Goal: Task Accomplishment & Management: Manage account settings

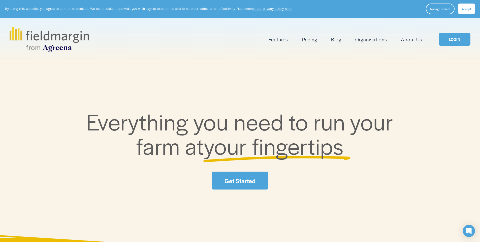
click at [468, 7] on span "Accept" at bounding box center [466, 9] width 9 height 4
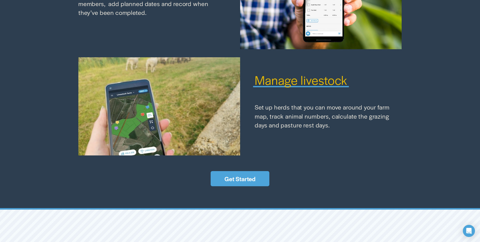
scroll to position [731, 0]
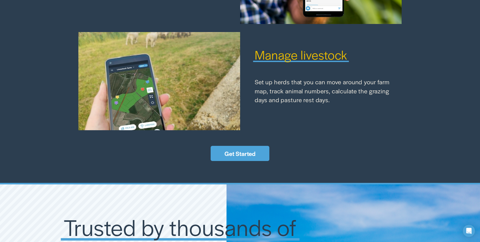
click at [233, 154] on link "Get Started" at bounding box center [240, 153] width 59 height 15
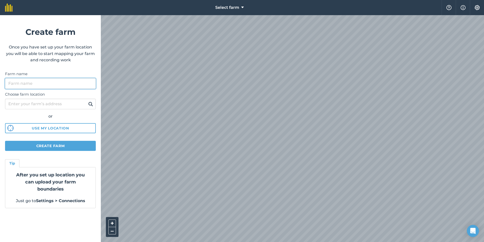
click at [35, 84] on input "Farm name" at bounding box center [50, 83] width 91 height 11
type input "s"
type input "[PERSON_NAME]"
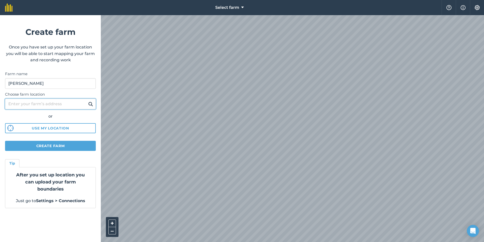
click at [76, 105] on input "Choose farm location" at bounding box center [50, 104] width 91 height 11
click at [89, 103] on img at bounding box center [90, 104] width 5 height 6
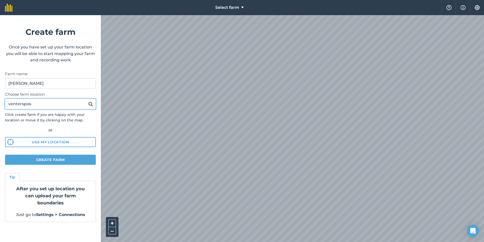
drag, startPoint x: 41, startPoint y: 104, endPoint x: 0, endPoint y: 104, distance: 41.1
click at [0, 104] on form "Create farm Once you have set up your farm location you will be able to start m…" at bounding box center [50, 128] width 101 height 227
click at [90, 104] on img at bounding box center [90, 104] width 5 height 6
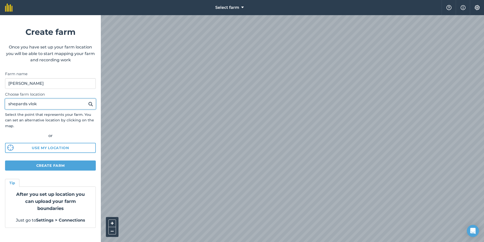
drag, startPoint x: 53, startPoint y: 106, endPoint x: 0, endPoint y: 104, distance: 53.2
click at [0, 104] on form "Create farm Once you have set up your farm location you will be able to start m…" at bounding box center [50, 128] width 101 height 227
type input "venterspos"
click at [87, 101] on button at bounding box center [91, 104] width 8 height 7
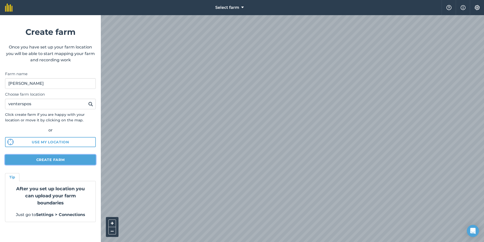
click at [51, 160] on button "Create farm" at bounding box center [50, 160] width 91 height 10
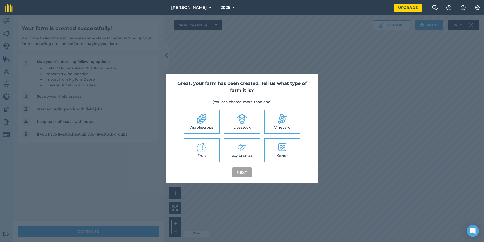
click at [208, 124] on label "Arable/crops" at bounding box center [201, 121] width 35 height 23
checkbox input "true"
click at [244, 126] on label "Livestock" at bounding box center [241, 121] width 35 height 23
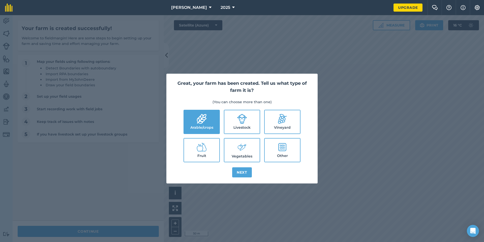
checkbox input "true"
click at [244, 152] on icon at bounding box center [242, 147] width 10 height 11
checkbox input "true"
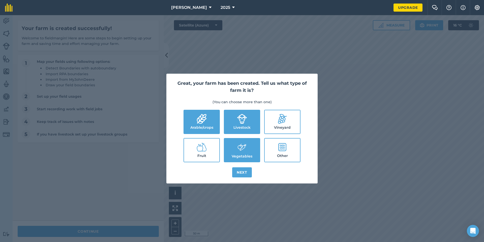
click at [287, 152] on label "Other" at bounding box center [282, 149] width 35 height 23
checkbox input "true"
click at [243, 170] on button "Next" at bounding box center [242, 172] width 20 height 10
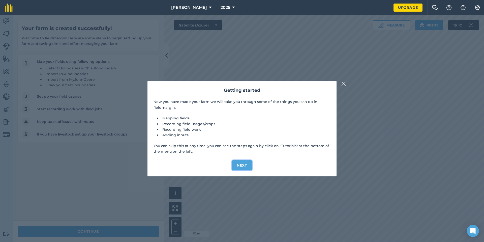
click at [243, 161] on button "Next" at bounding box center [242, 165] width 20 height 10
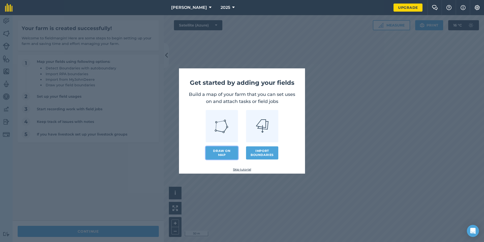
click at [222, 154] on link "Draw on map" at bounding box center [222, 152] width 32 height 13
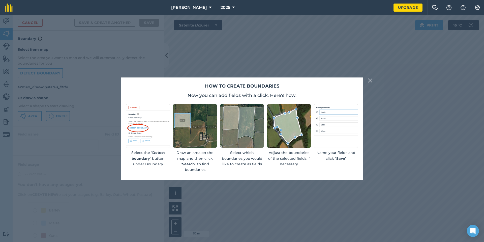
click at [369, 80] on img at bounding box center [370, 80] width 5 height 6
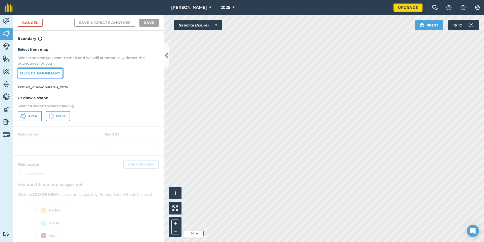
click at [45, 74] on link "Detect boundary" at bounding box center [40, 73] width 45 height 10
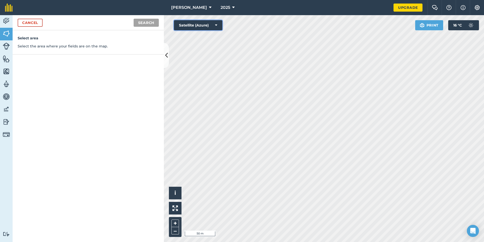
click at [181, 25] on button "Satellite (Azure)" at bounding box center [198, 25] width 48 height 10
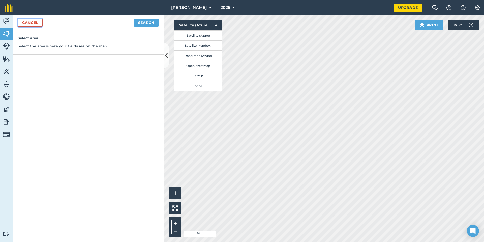
click at [27, 23] on link "Cancel" at bounding box center [30, 23] width 25 height 8
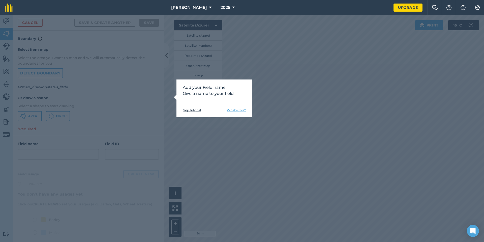
click at [198, 110] on link "Skip tutorial" at bounding box center [192, 110] width 18 height 4
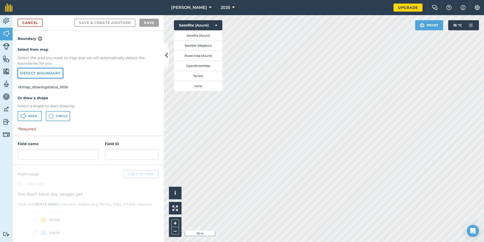
click at [29, 72] on link "Detect boundary" at bounding box center [40, 73] width 45 height 10
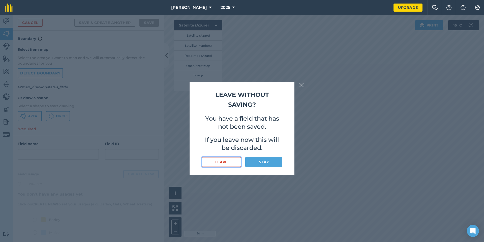
click at [224, 163] on button "Leave" at bounding box center [222, 162] width 40 height 10
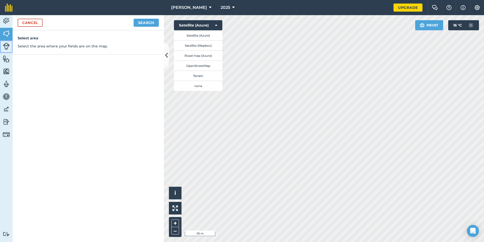
click at [6, 47] on img at bounding box center [6, 46] width 7 height 7
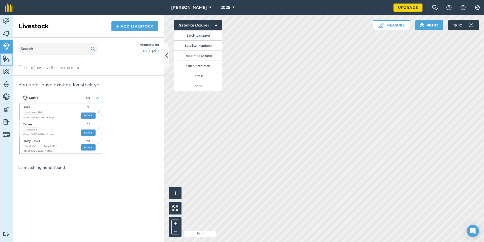
click at [7, 57] on img at bounding box center [6, 59] width 7 height 8
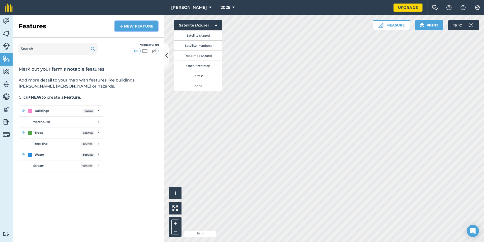
click at [146, 24] on link "New feature" at bounding box center [136, 26] width 43 height 10
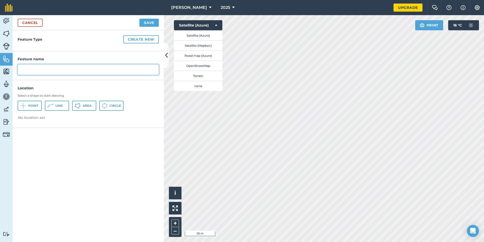
click at [46, 70] on input "text" at bounding box center [88, 69] width 141 height 11
type input "Marius House"
click at [56, 105] on span "Line" at bounding box center [58, 106] width 7 height 4
click at [82, 105] on button "Area" at bounding box center [84, 106] width 24 height 10
click at [144, 40] on button "Create new" at bounding box center [141, 39] width 36 height 8
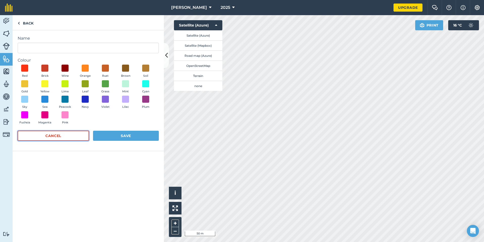
click at [59, 136] on button "Cancel" at bounding box center [53, 136] width 71 height 10
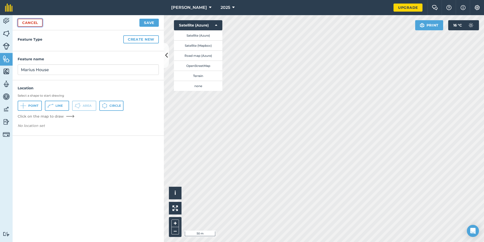
click at [28, 24] on link "Cancel" at bounding box center [30, 23] width 25 height 8
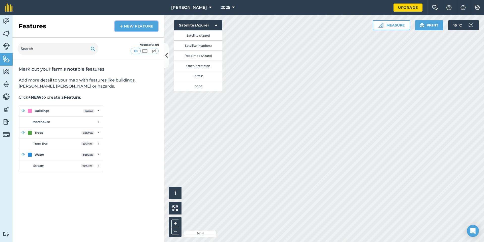
click at [139, 27] on link "New feature" at bounding box center [136, 26] width 43 height 10
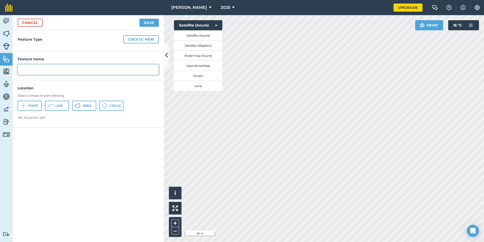
click at [71, 71] on input "text" at bounding box center [88, 69] width 141 height 11
type input "Marius House"
click at [90, 105] on span "Area" at bounding box center [87, 106] width 9 height 4
click at [150, 21] on button "Save" at bounding box center [148, 23] width 19 height 8
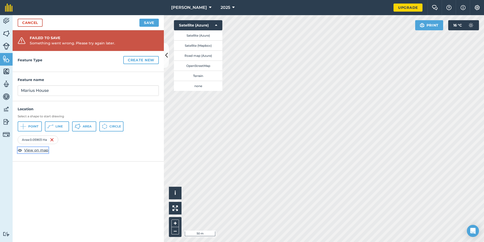
click at [41, 150] on span "View on map" at bounding box center [36, 150] width 24 height 6
click at [143, 60] on button "Create new" at bounding box center [141, 60] width 36 height 8
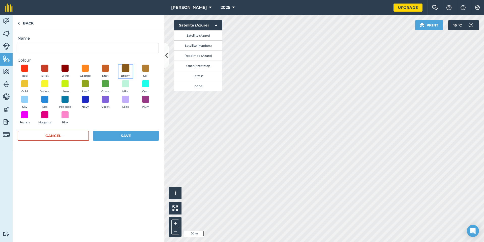
click at [128, 69] on span at bounding box center [126, 68] width 8 height 8
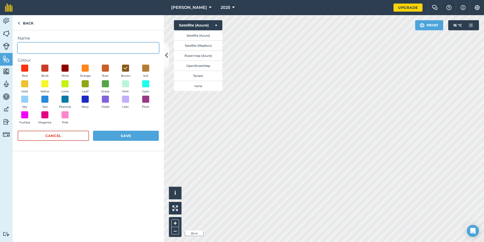
click at [50, 47] on input "Name" at bounding box center [88, 48] width 141 height 11
type input "Marius House"
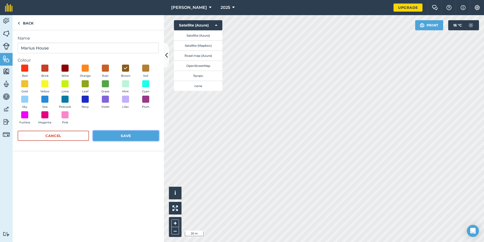
click at [127, 135] on button "Save" at bounding box center [126, 136] width 66 height 10
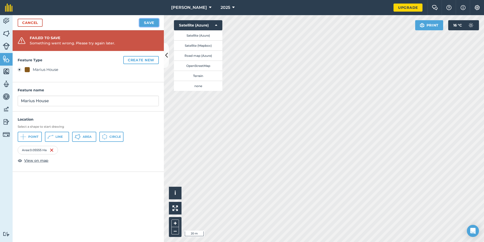
click at [151, 21] on button "Save" at bounding box center [148, 23] width 19 height 8
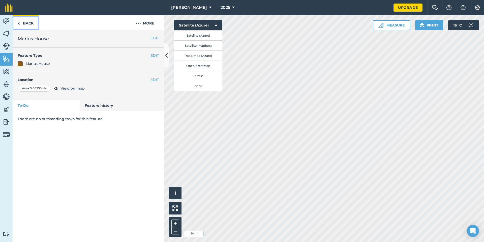
click at [19, 22] on img at bounding box center [19, 23] width 2 height 6
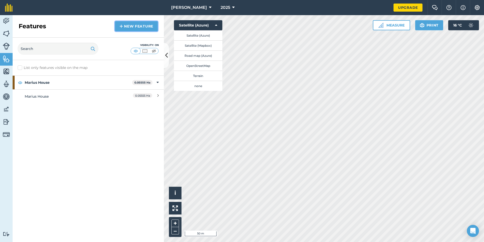
click at [135, 27] on link "New feature" at bounding box center [136, 26] width 43 height 10
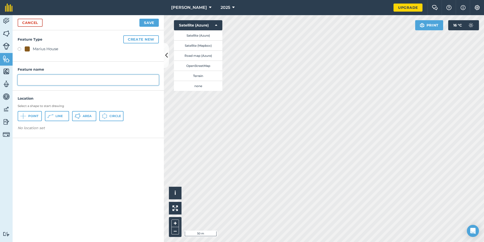
click at [46, 78] on input "text" at bounding box center [88, 80] width 141 height 11
type input "Parking"
click at [79, 117] on icon at bounding box center [78, 116] width 6 height 6
click at [32, 24] on link "Cancel" at bounding box center [30, 23] width 25 height 8
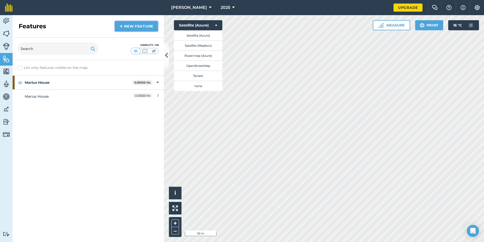
click at [140, 25] on link "New feature" at bounding box center [136, 26] width 43 height 10
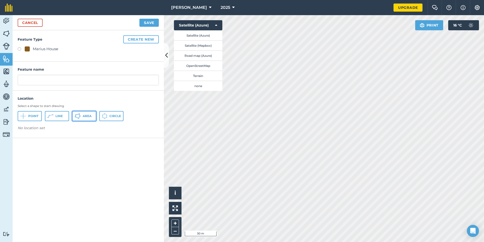
click at [88, 116] on span "Area" at bounding box center [87, 116] width 9 height 4
click at [51, 76] on input "text" at bounding box center [88, 80] width 141 height 11
type input "Parking"
click at [150, 41] on button "Create new" at bounding box center [141, 39] width 36 height 8
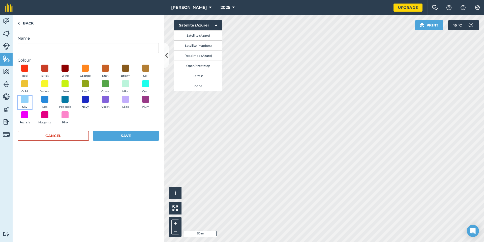
click at [27, 99] on span at bounding box center [25, 99] width 8 height 8
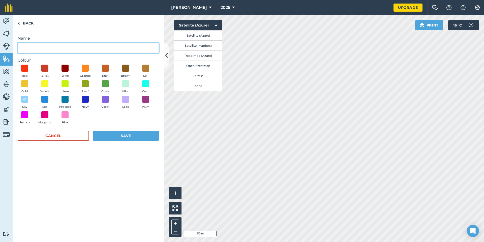
click at [80, 48] on input "Name" at bounding box center [88, 48] width 141 height 11
type input "Parking"
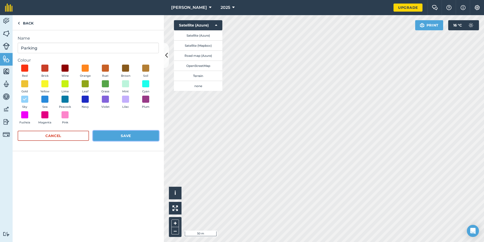
click at [135, 136] on button "Save" at bounding box center [126, 136] width 66 height 10
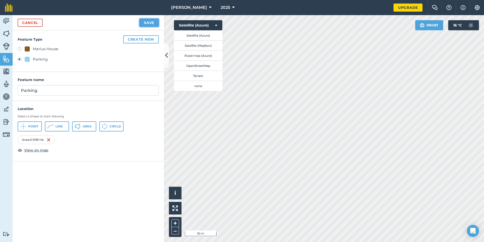
click at [151, 22] on button "Save" at bounding box center [148, 23] width 19 height 8
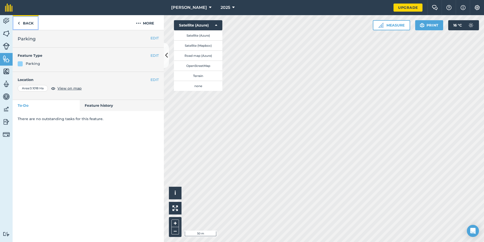
click at [21, 21] on link "Back" at bounding box center [26, 22] width 26 height 15
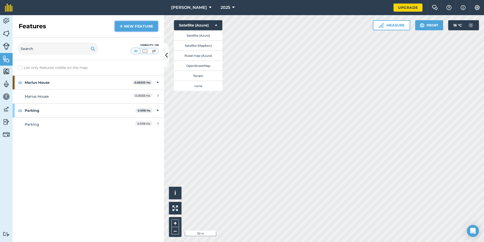
click at [130, 22] on link "New feature" at bounding box center [136, 26] width 43 height 10
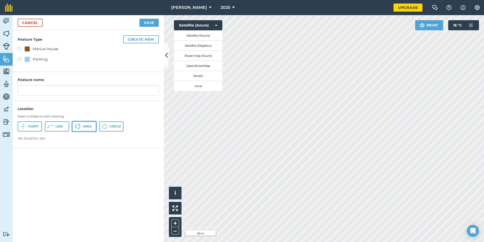
click at [88, 127] on span "Area" at bounding box center [87, 126] width 9 height 4
click at [83, 90] on input "text" at bounding box center [88, 90] width 141 height 11
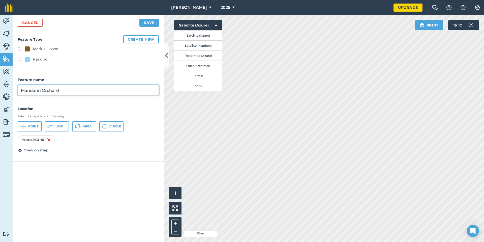
type input "Mandarin Orchard"
click at [138, 37] on button "Create new" at bounding box center [141, 39] width 36 height 8
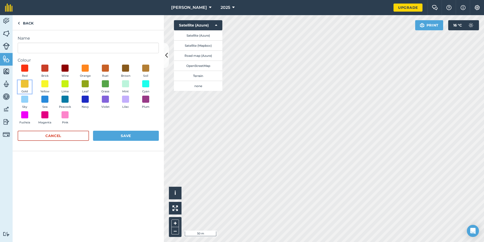
click at [24, 85] on span at bounding box center [25, 84] width 8 height 8
click at [127, 135] on button "Save" at bounding box center [126, 136] width 66 height 10
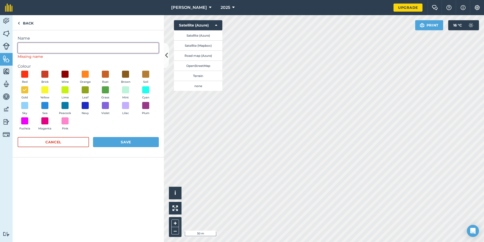
click at [48, 46] on input "Name" at bounding box center [88, 48] width 141 height 11
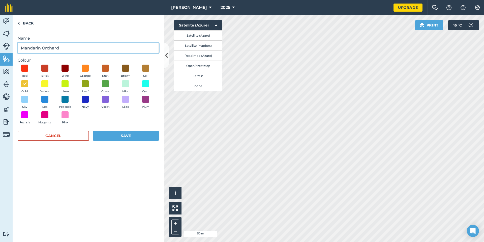
type input "Mandarin Orchard"
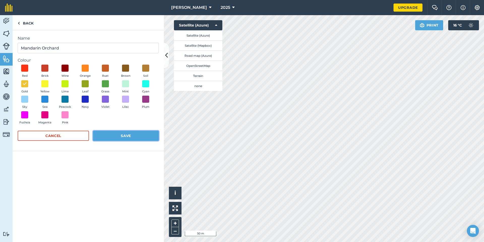
click at [132, 135] on button "Save" at bounding box center [126, 136] width 66 height 10
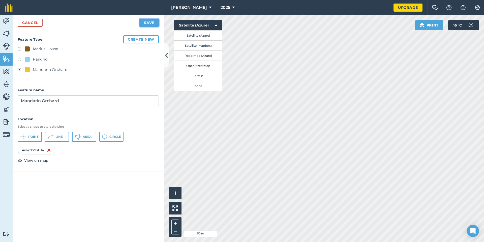
click at [146, 22] on button "Save" at bounding box center [148, 23] width 19 height 8
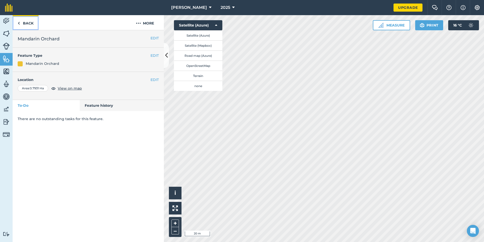
click at [24, 25] on link "Back" at bounding box center [26, 22] width 26 height 15
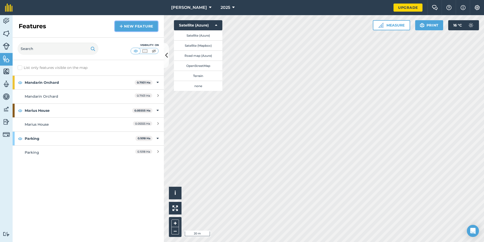
click at [136, 26] on link "New feature" at bounding box center [136, 26] width 43 height 10
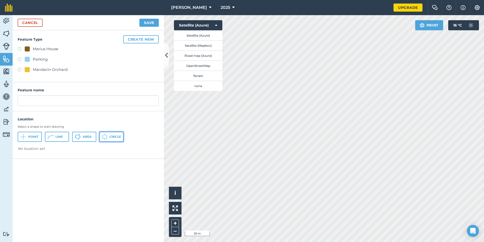
click at [113, 138] on span "Circle" at bounding box center [115, 137] width 12 height 4
click at [32, 20] on link "Cancel" at bounding box center [30, 23] width 25 height 8
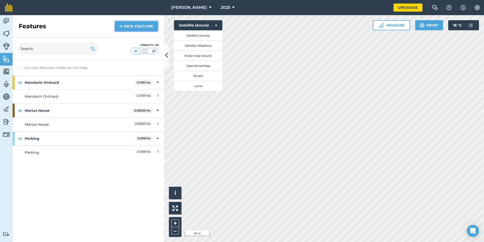
click at [128, 24] on link "New feature" at bounding box center [136, 26] width 43 height 10
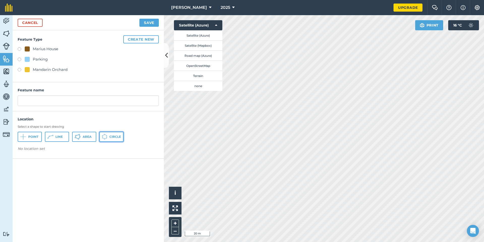
click at [108, 137] on button "Circle" at bounding box center [111, 137] width 24 height 10
click at [28, 23] on link "Cancel" at bounding box center [30, 23] width 25 height 8
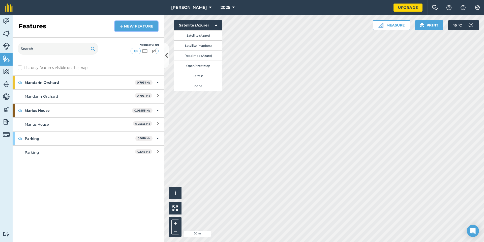
click at [124, 27] on link "New feature" at bounding box center [136, 26] width 43 height 10
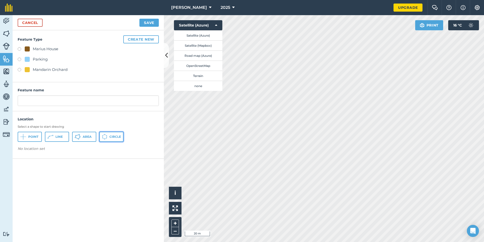
click at [111, 137] on span "Circle" at bounding box center [115, 137] width 12 height 4
click at [57, 98] on input "text" at bounding box center [88, 100] width 141 height 11
type input "Dam"
click at [145, 40] on button "Create new" at bounding box center [141, 39] width 36 height 8
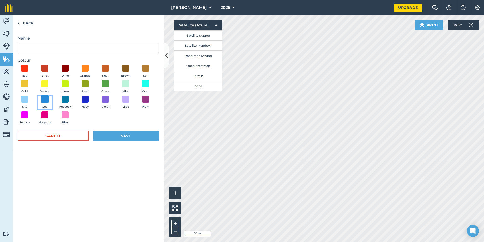
click at [45, 98] on span at bounding box center [45, 99] width 8 height 8
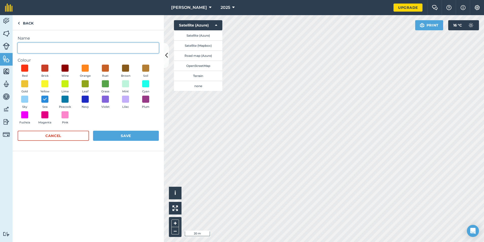
drag, startPoint x: 103, startPoint y: 47, endPoint x: 103, endPoint y: 50, distance: 3.0
click at [103, 48] on input "Name" at bounding box center [88, 48] width 141 height 11
type input "Dam"
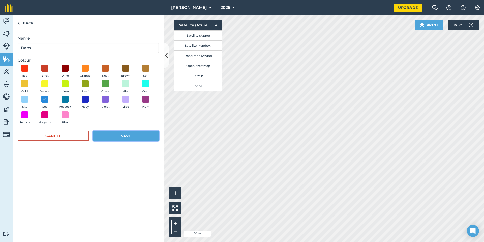
click at [128, 133] on button "Save" at bounding box center [126, 136] width 66 height 10
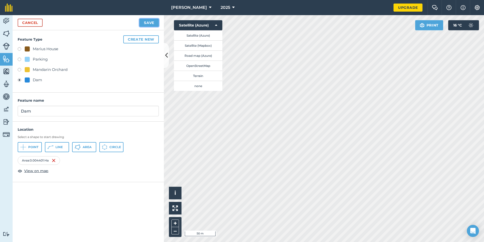
click at [147, 23] on button "Save" at bounding box center [148, 23] width 19 height 8
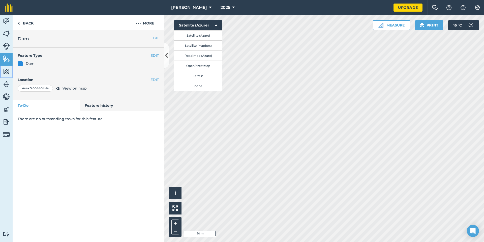
click at [6, 72] on img at bounding box center [6, 72] width 7 height 8
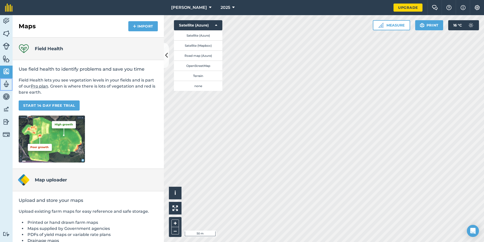
click at [7, 83] on img at bounding box center [6, 84] width 7 height 8
select select "MEMBER"
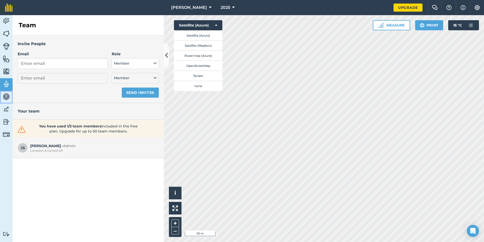
click at [7, 97] on img at bounding box center [6, 97] width 7 height 8
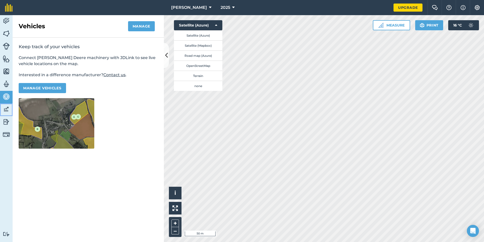
click at [8, 109] on img at bounding box center [6, 109] width 7 height 8
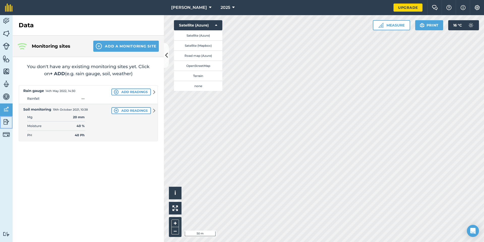
click at [6, 121] on img at bounding box center [6, 122] width 7 height 8
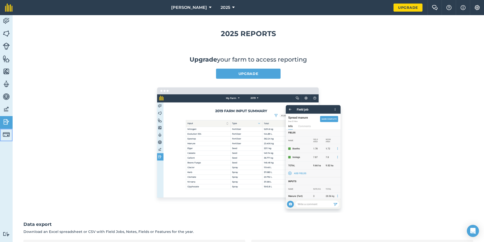
click at [6, 135] on img at bounding box center [6, 134] width 7 height 7
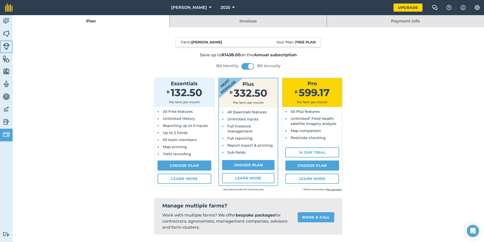
click at [5, 44] on img at bounding box center [6, 46] width 7 height 7
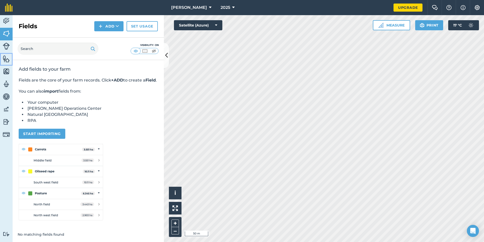
click at [7, 57] on img at bounding box center [6, 59] width 7 height 8
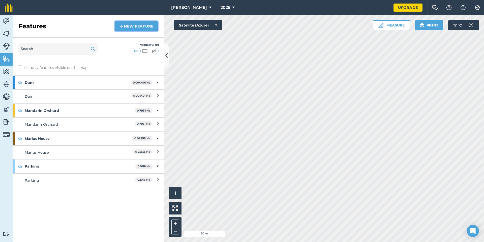
click at [135, 28] on link "New feature" at bounding box center [136, 26] width 43 height 10
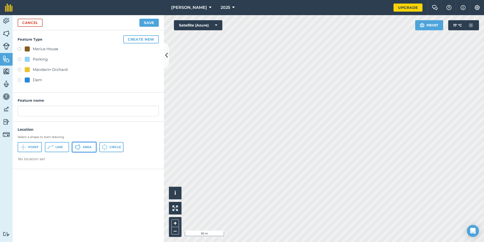
click at [81, 145] on button "Area" at bounding box center [84, 147] width 24 height 10
click at [46, 109] on input "text" at bounding box center [88, 111] width 141 height 11
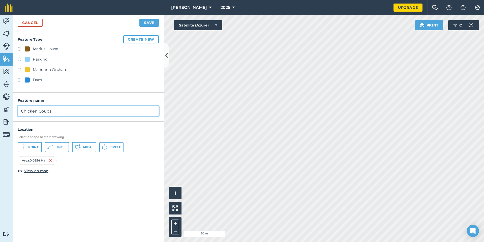
type input "Chicken Coups"
click at [136, 37] on button "Create new" at bounding box center [141, 39] width 36 height 8
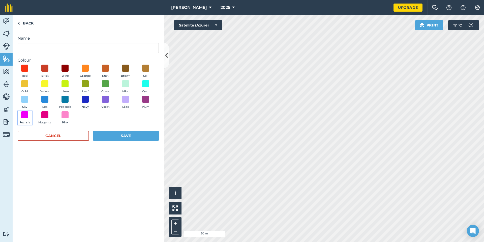
click at [28, 115] on button "Fuchsia" at bounding box center [25, 118] width 14 height 14
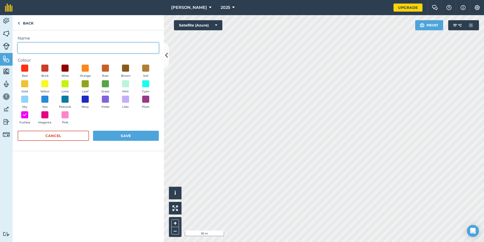
click at [58, 47] on input "Name" at bounding box center [88, 48] width 141 height 11
type input "Chicken Coups"
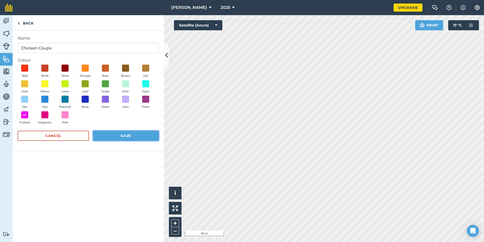
click at [133, 135] on button "Save" at bounding box center [126, 136] width 66 height 10
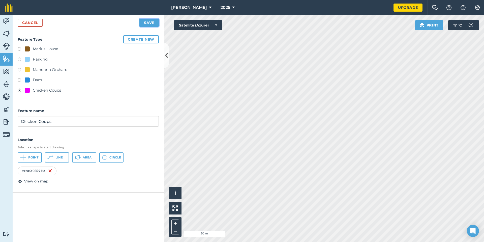
click at [150, 22] on button "Save" at bounding box center [148, 23] width 19 height 8
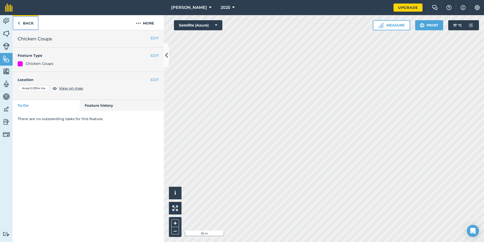
click at [35, 22] on link "Back" at bounding box center [26, 22] width 26 height 15
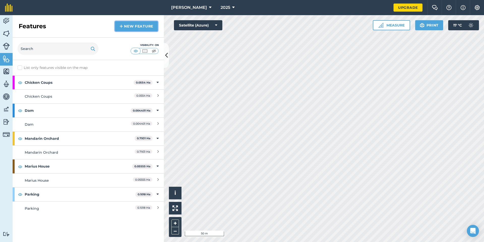
click at [135, 24] on link "New feature" at bounding box center [136, 26] width 43 height 10
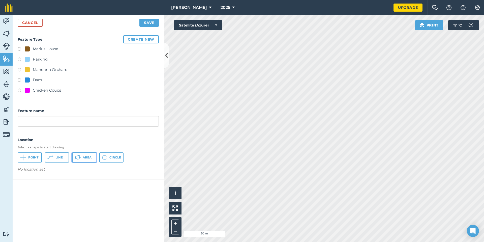
click at [88, 156] on span "Area" at bounding box center [87, 157] width 9 height 4
click at [28, 24] on link "Cancel" at bounding box center [30, 23] width 25 height 8
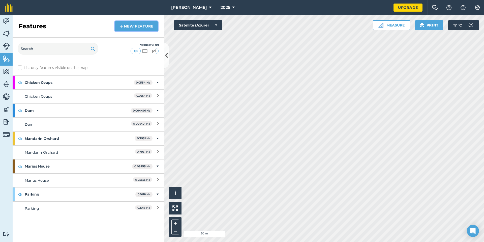
click at [147, 27] on link "New feature" at bounding box center [136, 26] width 43 height 10
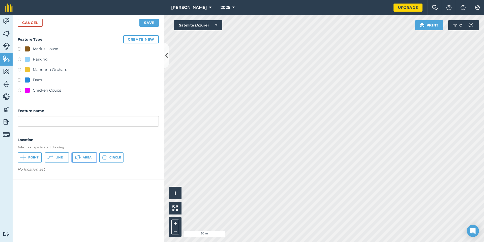
click at [89, 158] on span "Area" at bounding box center [87, 157] width 9 height 4
click at [47, 125] on input "text" at bounding box center [88, 121] width 141 height 11
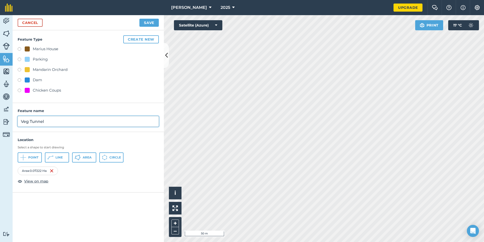
type input "Veg Tunnel"
click at [139, 40] on button "Create new" at bounding box center [141, 39] width 36 height 8
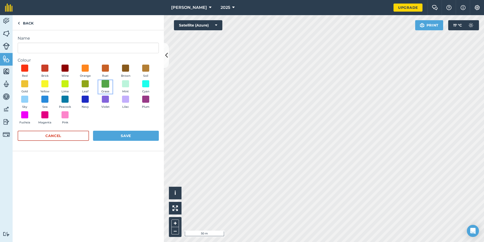
click at [106, 83] on span at bounding box center [106, 84] width 8 height 8
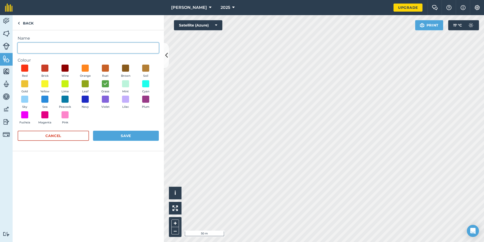
click at [37, 49] on input "Name" at bounding box center [88, 48] width 141 height 11
type input "Veg Tunnel"
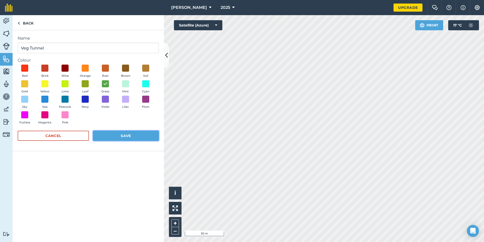
click at [130, 134] on button "Save" at bounding box center [126, 136] width 66 height 10
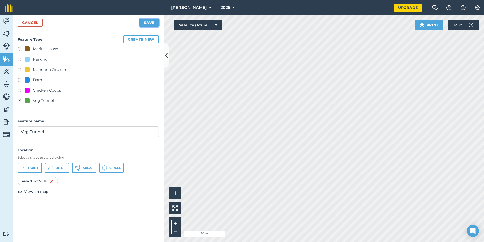
click at [147, 22] on button "Save" at bounding box center [148, 23] width 19 height 8
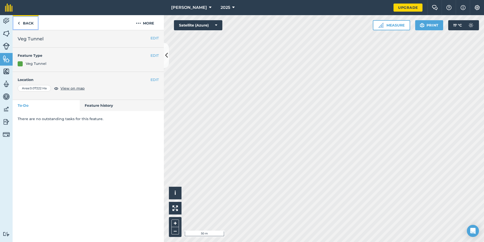
click at [23, 23] on link "Back" at bounding box center [26, 22] width 26 height 15
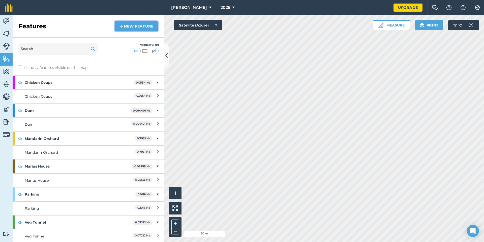
click at [141, 25] on link "New feature" at bounding box center [136, 26] width 43 height 10
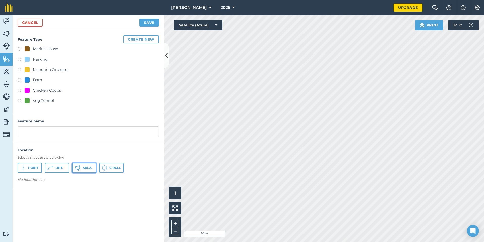
click at [87, 168] on span "Area" at bounding box center [87, 168] width 9 height 4
click at [36, 133] on input "text" at bounding box center [88, 131] width 141 height 11
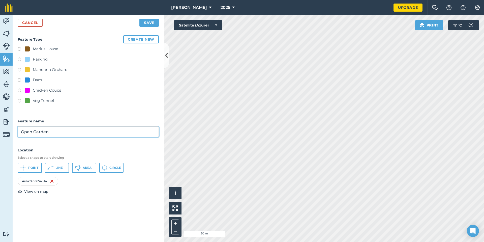
type input "Open Garden"
click at [143, 36] on button "Create new" at bounding box center [141, 39] width 36 height 8
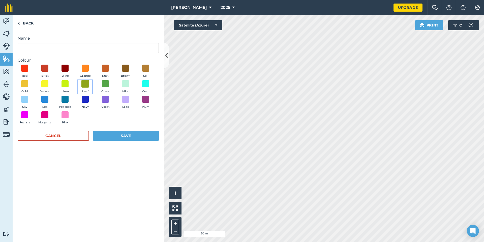
click at [84, 83] on span at bounding box center [85, 84] width 8 height 8
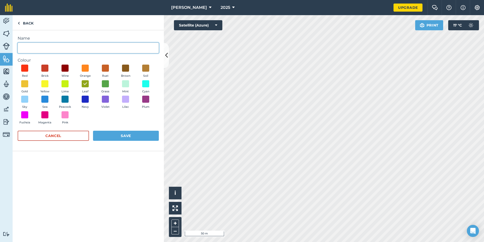
click at [77, 50] on input "Name" at bounding box center [88, 48] width 141 height 11
type input "V"
type input "Open Garden"
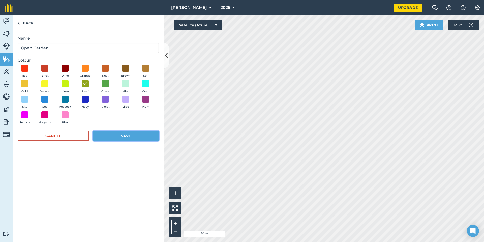
click at [123, 135] on button "Save" at bounding box center [126, 136] width 66 height 10
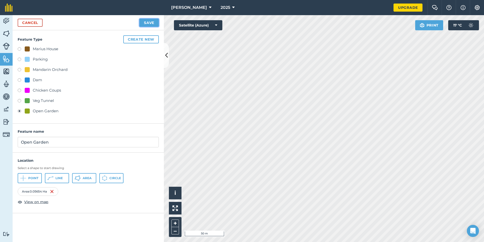
click at [144, 22] on button "Save" at bounding box center [148, 23] width 19 height 8
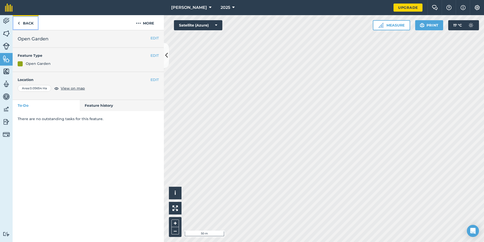
click at [18, 24] on img at bounding box center [19, 23] width 2 height 6
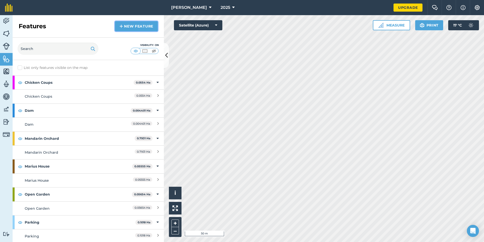
click at [128, 28] on link "New feature" at bounding box center [136, 26] width 43 height 10
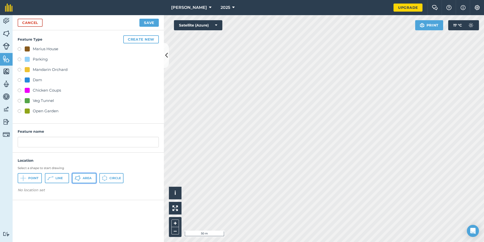
click at [87, 178] on span "Area" at bounding box center [87, 178] width 9 height 4
click at [50, 141] on input "text" at bounding box center [88, 142] width 141 height 11
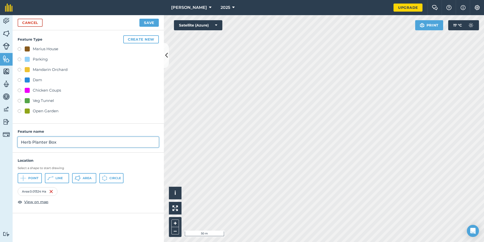
drag, startPoint x: 49, startPoint y: 141, endPoint x: 10, endPoint y: 142, distance: 39.1
click at [10, 142] on div "Activity Fields Livestock Features Maps Team Vehicles Data Reporting Billing Tu…" at bounding box center [242, 128] width 484 height 227
type input "Herb Planter Box"
click at [142, 41] on button "Create new" at bounding box center [141, 39] width 36 height 8
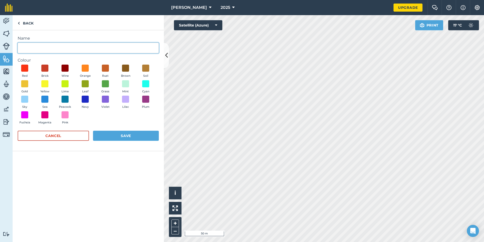
click at [92, 46] on input "Name" at bounding box center [88, 48] width 141 height 11
paste input "Herb Planter Box"
type input "Herb Planter Box"
click at [65, 65] on span at bounding box center [65, 68] width 8 height 8
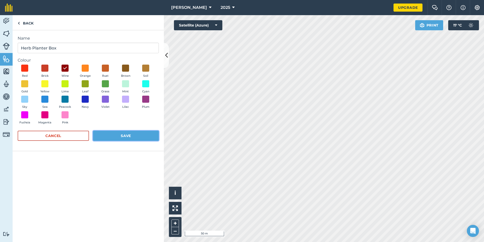
click at [124, 135] on button "Save" at bounding box center [126, 136] width 66 height 10
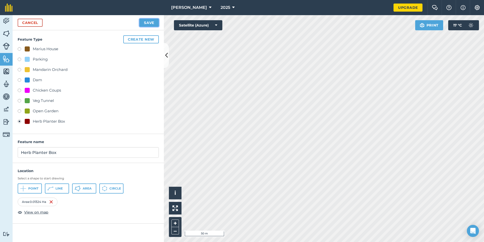
click at [150, 20] on button "Save" at bounding box center [148, 23] width 19 height 8
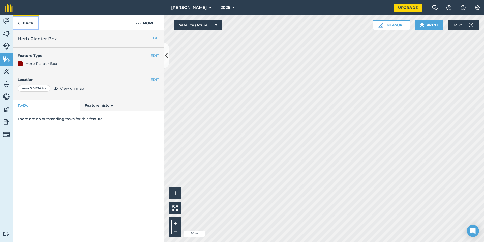
click at [17, 21] on link "Back" at bounding box center [26, 22] width 26 height 15
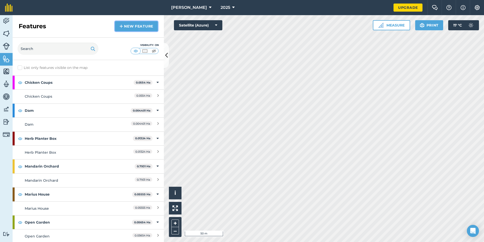
click at [141, 28] on link "New feature" at bounding box center [136, 26] width 43 height 10
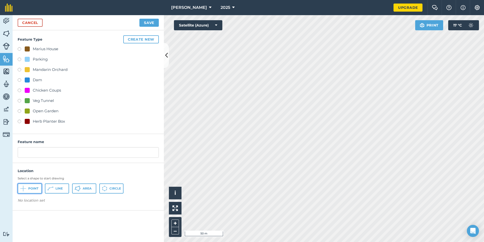
click at [31, 188] on span "Point" at bounding box center [33, 188] width 10 height 4
click at [33, 24] on link "Cancel" at bounding box center [30, 23] width 25 height 8
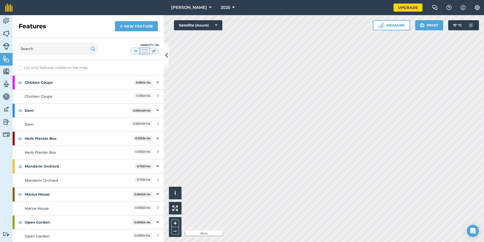
click at [145, 50] on img at bounding box center [145, 50] width 6 height 5
click at [154, 50] on img at bounding box center [154, 50] width 6 height 5
click at [145, 50] on img at bounding box center [145, 50] width 6 height 5
click at [134, 50] on img at bounding box center [136, 50] width 6 height 5
click at [125, 24] on link "New feature" at bounding box center [136, 26] width 43 height 10
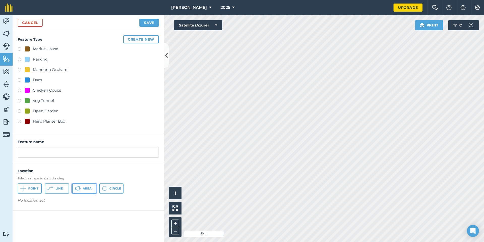
click at [80, 189] on icon at bounding box center [79, 188] width 1 height 1
click at [49, 149] on input "text" at bounding box center [88, 152] width 141 height 11
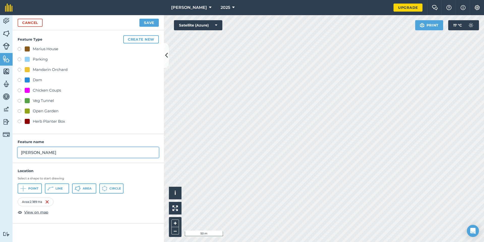
drag, startPoint x: 54, startPoint y: 155, endPoint x: 8, endPoint y: 150, distance: 46.6
click at [8, 150] on div "Activity Fields Livestock Features Maps Team Vehicles Data Reporting Billing Tu…" at bounding box center [242, 128] width 484 height 227
type input "Abba Ignite"
click at [155, 39] on button "Create new" at bounding box center [141, 39] width 36 height 8
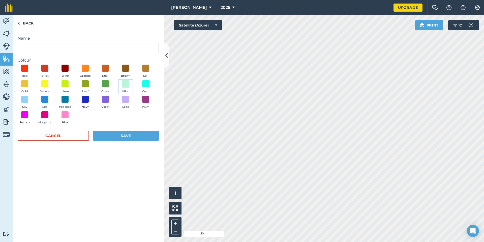
click at [126, 82] on span at bounding box center [126, 84] width 8 height 8
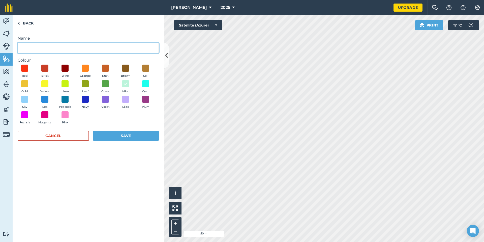
click at [67, 47] on input "Name" at bounding box center [88, 48] width 141 height 11
paste input "Abba Ignite"
type input "Abba Ignite"
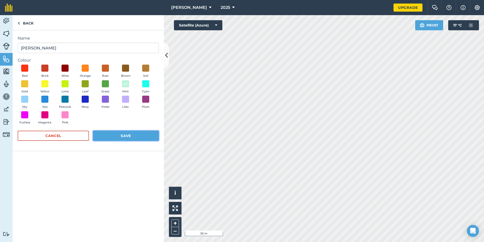
click at [130, 134] on button "Save" at bounding box center [126, 136] width 66 height 10
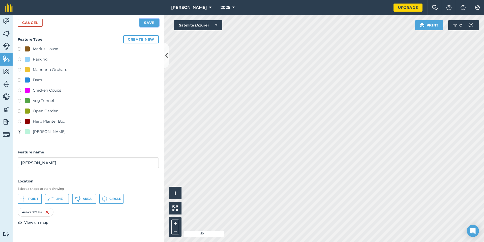
click at [150, 23] on button "Save" at bounding box center [148, 23] width 19 height 8
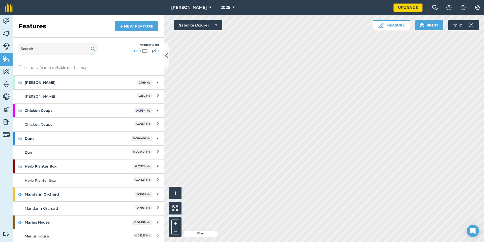
scroll to position [25, 0]
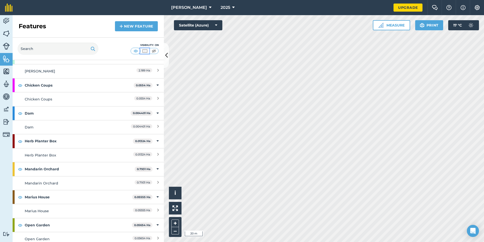
click at [145, 50] on img at bounding box center [145, 50] width 6 height 5
click at [136, 50] on img at bounding box center [136, 50] width 6 height 5
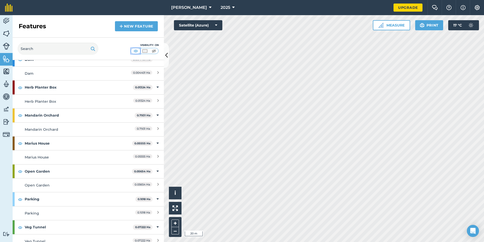
scroll to position [85, 0]
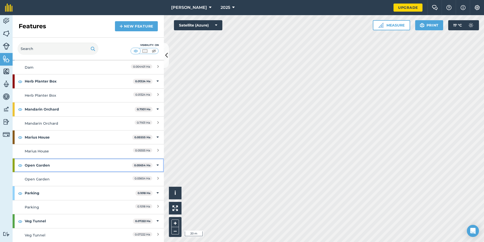
click at [157, 165] on icon at bounding box center [158, 165] width 2 height 6
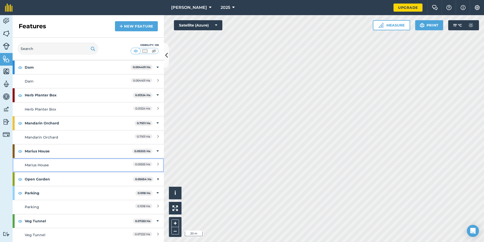
click at [157, 164] on icon at bounding box center [158, 165] width 2 height 6
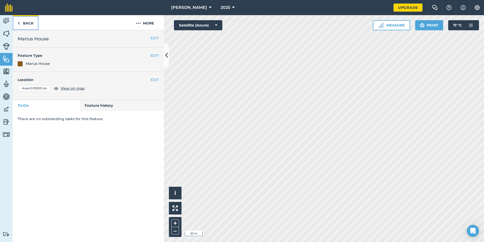
click at [19, 24] on img at bounding box center [19, 23] width 2 height 6
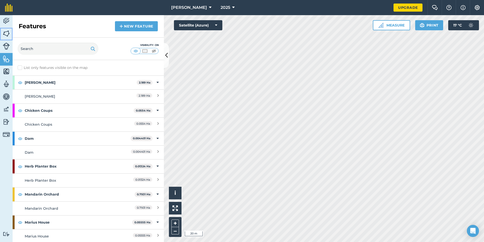
click at [8, 33] on img at bounding box center [6, 34] width 7 height 8
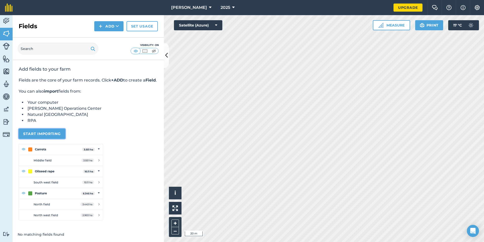
click at [49, 139] on button "Start importing" at bounding box center [42, 134] width 47 height 10
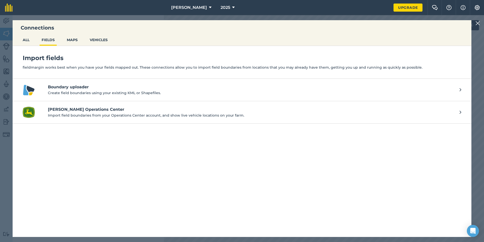
click at [86, 92] on p "Create field boundaries using your existing KML or Shapefiles." at bounding box center [251, 93] width 407 height 6
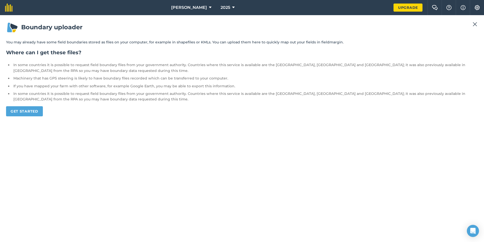
click at [475, 24] on img at bounding box center [475, 24] width 5 height 6
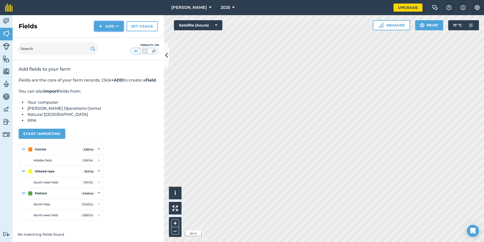
click at [105, 26] on button "Add" at bounding box center [108, 26] width 29 height 10
click at [107, 37] on link "Draw" at bounding box center [109, 37] width 28 height 11
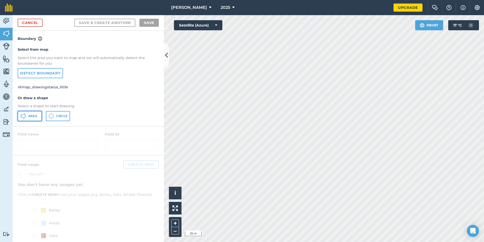
click at [30, 115] on span "Area" at bounding box center [32, 116] width 9 height 4
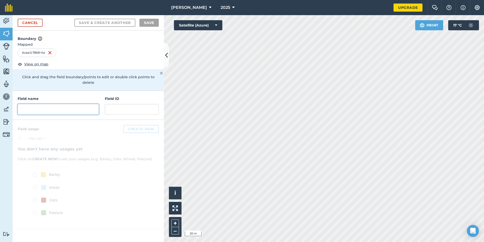
click at [69, 111] on input "text" at bounding box center [58, 109] width 81 height 11
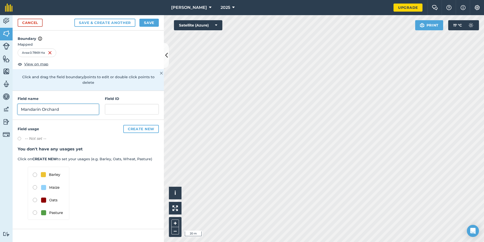
type input "Mandarin Orchard"
click at [142, 129] on button "Create new" at bounding box center [141, 129] width 36 height 8
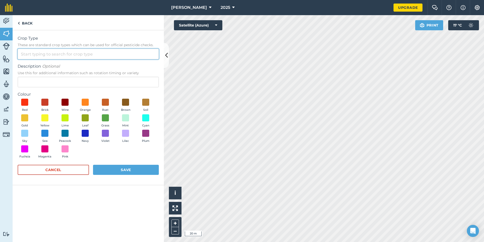
click at [51, 53] on input "Crop Type These are standard crop types which can be used for official pesticid…" at bounding box center [88, 54] width 141 height 11
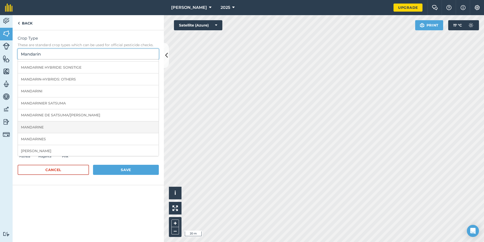
scroll to position [91, 0]
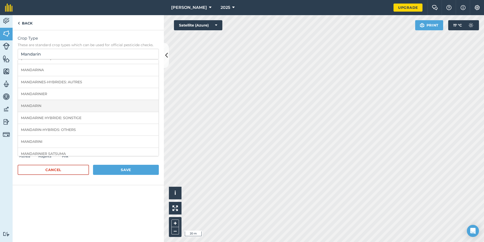
click at [31, 105] on li "MANDARIN" at bounding box center [88, 106] width 141 height 12
type input "MANDARIN"
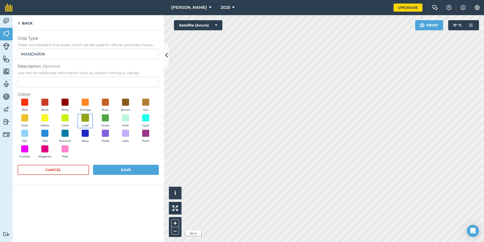
click at [86, 117] on span at bounding box center [85, 118] width 8 height 8
click at [66, 118] on span at bounding box center [65, 118] width 8 height 8
click at [132, 169] on button "Save" at bounding box center [126, 170] width 66 height 10
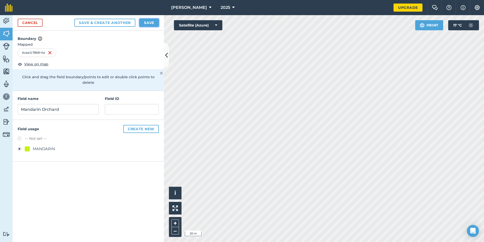
click at [153, 22] on button "Save" at bounding box center [148, 23] width 19 height 8
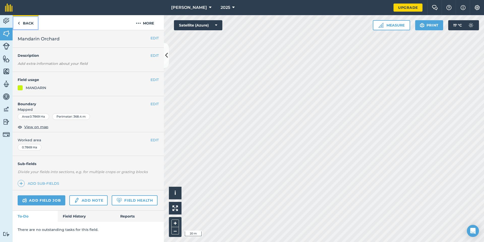
click at [19, 24] on img at bounding box center [19, 23] width 2 height 6
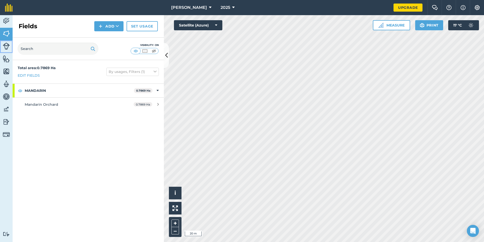
click at [4, 45] on img at bounding box center [6, 46] width 7 height 7
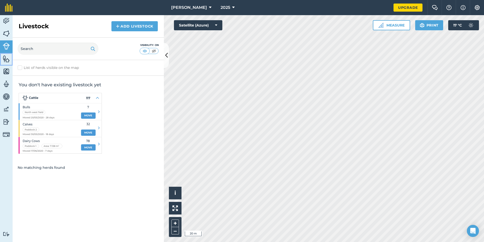
click at [5, 57] on img at bounding box center [6, 59] width 7 height 8
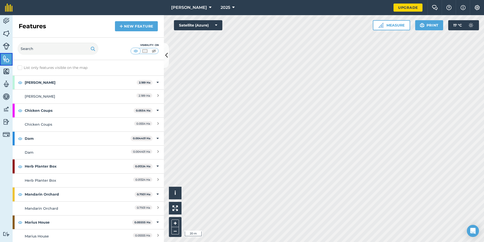
scroll to position [25, 0]
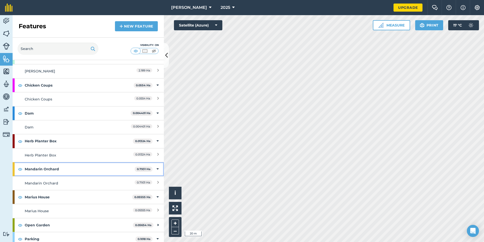
click at [157, 170] on icon at bounding box center [158, 169] width 2 height 6
click at [48, 170] on strong "Mandarin Orchard" at bounding box center [80, 169] width 111 height 14
click at [157, 181] on icon at bounding box center [158, 183] width 2 height 6
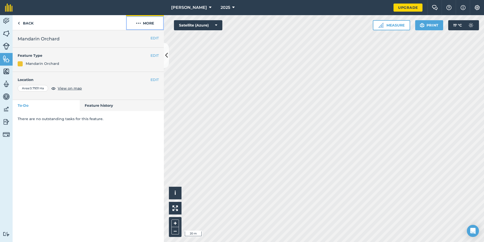
click at [139, 22] on img at bounding box center [138, 23] width 5 height 6
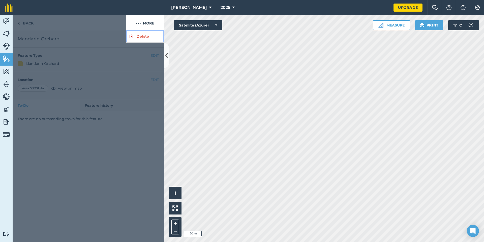
click at [141, 35] on link "Delete" at bounding box center [145, 36] width 38 height 12
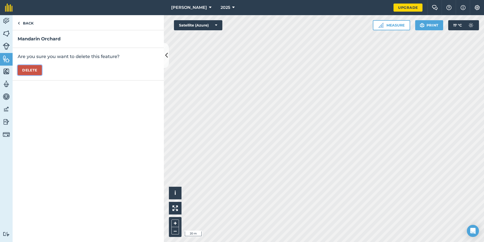
click at [32, 70] on button "Delete" at bounding box center [30, 70] width 24 height 10
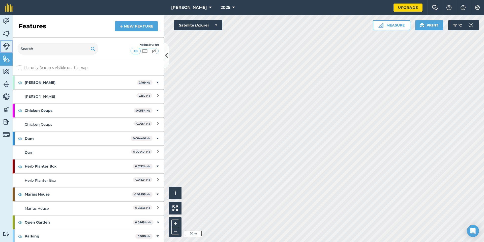
click at [7, 41] on link "Livestock" at bounding box center [6, 46] width 13 height 13
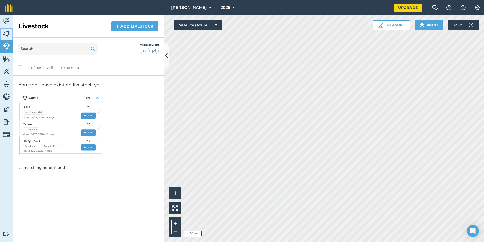
click at [7, 31] on img at bounding box center [6, 34] width 7 height 8
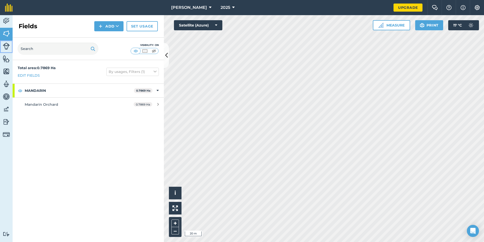
click at [8, 44] on img at bounding box center [6, 46] width 7 height 7
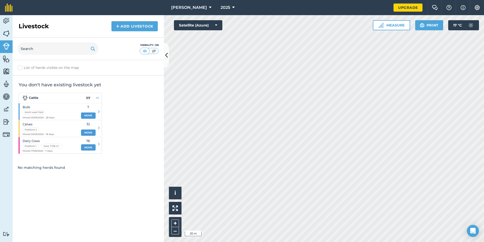
click at [21, 68] on label "List of herds visible on the map" at bounding box center [88, 67] width 141 height 5
click at [21, 68] on input "List of herds visible on the map" at bounding box center [19, 66] width 3 height 3
click at [21, 67] on label "List of herds visible on the map" at bounding box center [88, 67] width 141 height 5
click at [21, 67] on input "List of herds visible on the map" at bounding box center [19, 66] width 3 height 3
checkbox input "false"
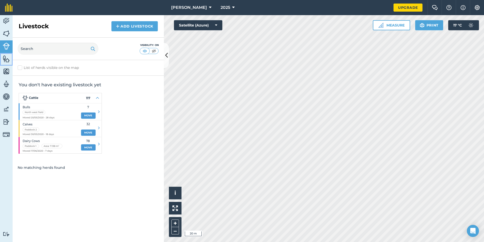
click at [5, 57] on img at bounding box center [6, 59] width 7 height 8
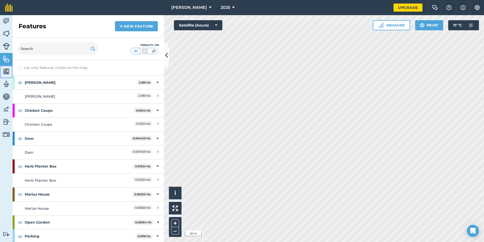
click at [8, 72] on img at bounding box center [6, 72] width 7 height 8
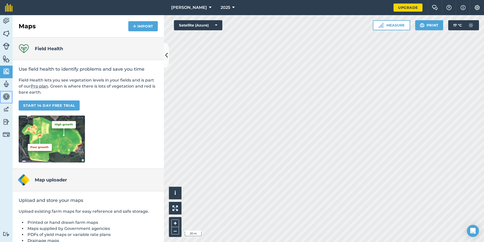
click at [7, 95] on img at bounding box center [6, 97] width 7 height 8
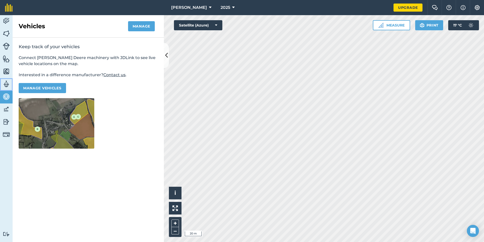
click at [6, 82] on img at bounding box center [6, 84] width 7 height 8
select select "MEMBER"
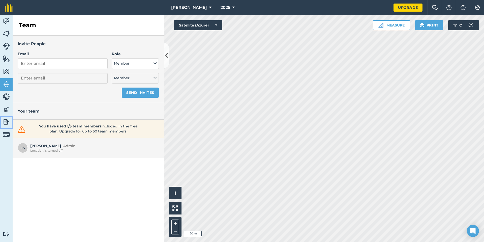
click at [7, 121] on img at bounding box center [6, 122] width 7 height 8
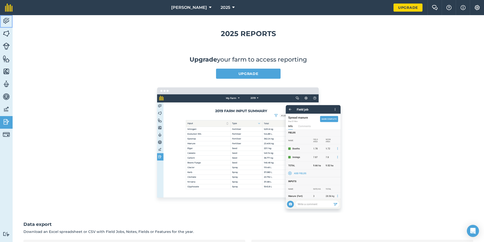
click at [5, 21] on img at bounding box center [6, 21] width 7 height 8
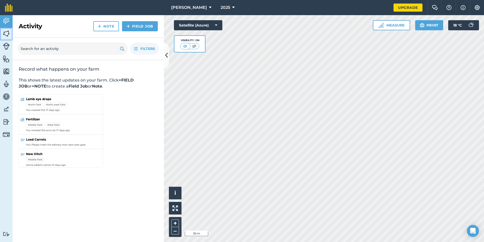
click at [7, 34] on img at bounding box center [6, 34] width 7 height 8
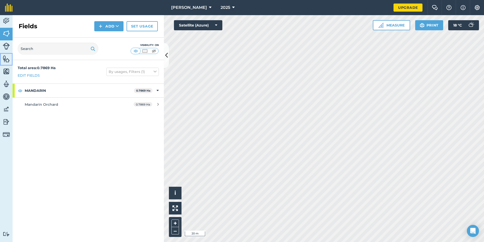
click at [7, 59] on img at bounding box center [6, 59] width 7 height 8
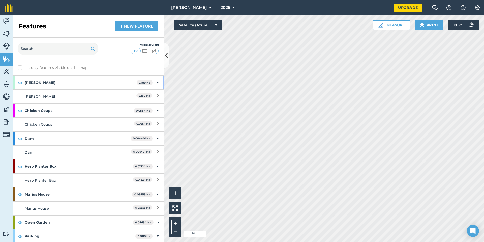
click at [157, 83] on icon at bounding box center [158, 83] width 2 height 6
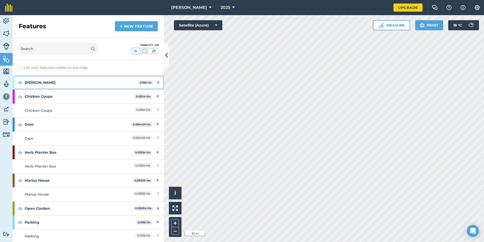
click at [158, 83] on icon at bounding box center [158, 83] width 1 height 6
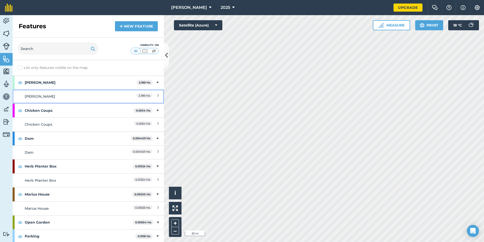
click at [157, 94] on icon at bounding box center [158, 97] width 2 height 6
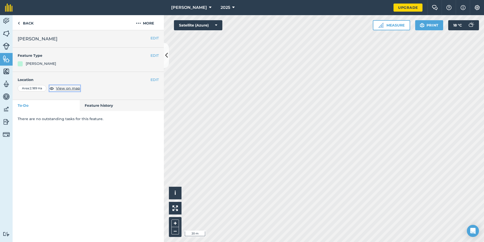
click at [53, 89] on img at bounding box center [51, 88] width 5 height 6
click at [154, 78] on button "EDIT" at bounding box center [154, 80] width 8 height 6
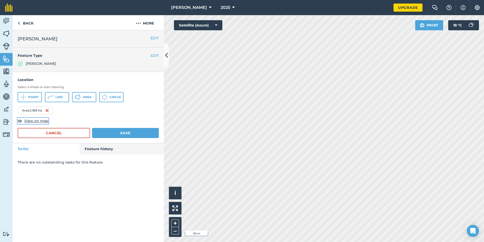
click at [19, 120] on img at bounding box center [20, 121] width 5 height 6
click at [33, 120] on span "View on map" at bounding box center [36, 121] width 24 height 6
click at [138, 22] on img at bounding box center [138, 23] width 5 height 6
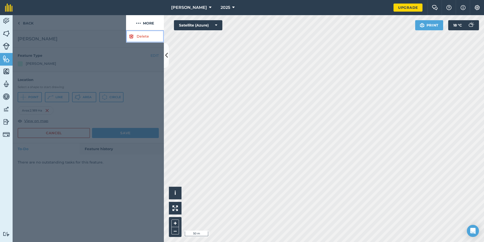
click at [138, 36] on link "Delete" at bounding box center [145, 36] width 38 height 12
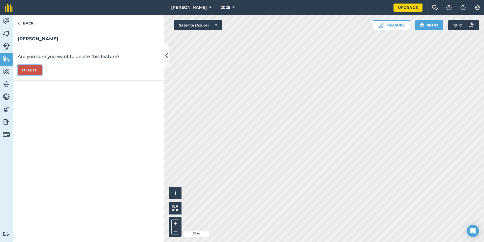
click at [33, 72] on button "Delete" at bounding box center [30, 70] width 24 height 10
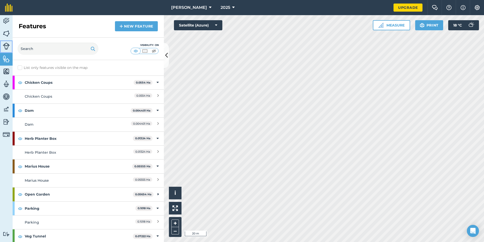
click at [5, 46] on img at bounding box center [6, 46] width 7 height 7
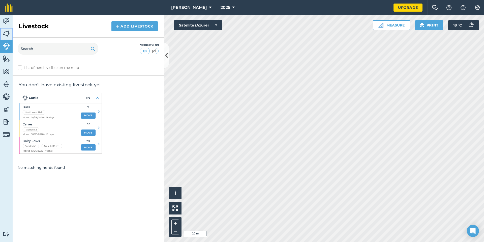
click at [6, 33] on img at bounding box center [6, 34] width 7 height 8
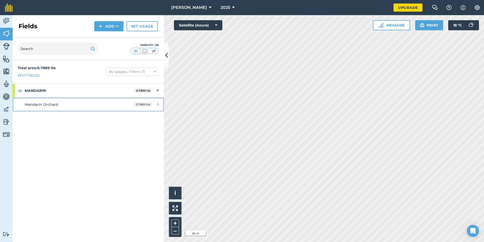
click at [158, 103] on icon at bounding box center [158, 104] width 2 height 4
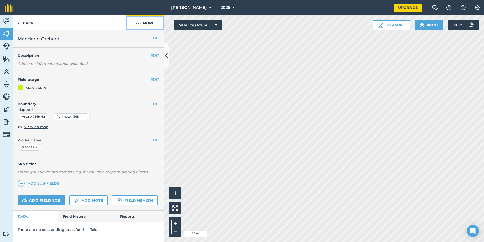
click at [140, 22] on img at bounding box center [138, 23] width 5 height 6
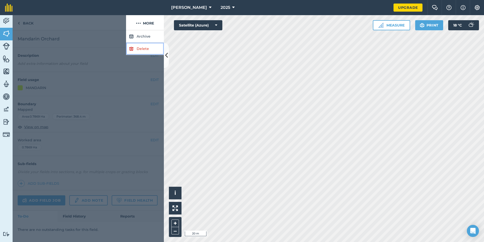
click at [142, 46] on link "Delete" at bounding box center [145, 49] width 38 height 12
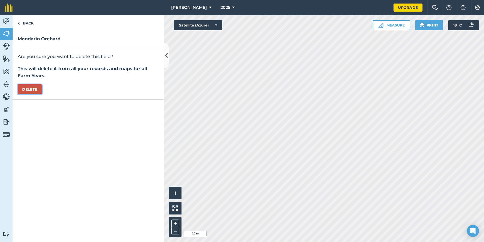
click at [27, 88] on button "Delete" at bounding box center [30, 89] width 24 height 10
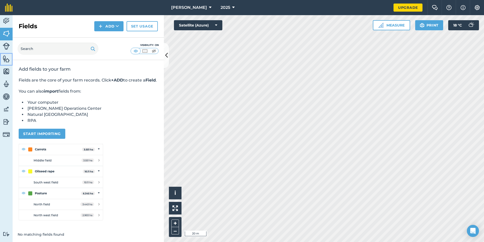
click at [6, 58] on img at bounding box center [6, 59] width 7 height 8
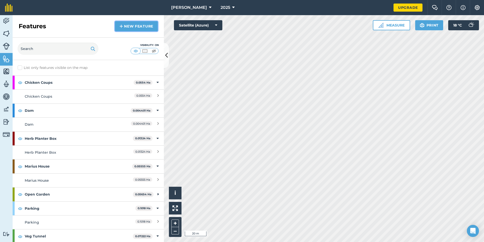
click at [142, 24] on link "New feature" at bounding box center [136, 26] width 43 height 10
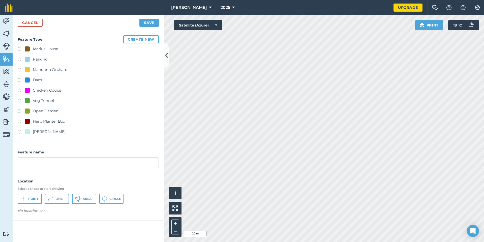
click at [29, 68] on div at bounding box center [27, 69] width 5 height 5
radio input "true"
type input "Mandarin Orchard"
click at [82, 199] on button "Area" at bounding box center [84, 199] width 24 height 10
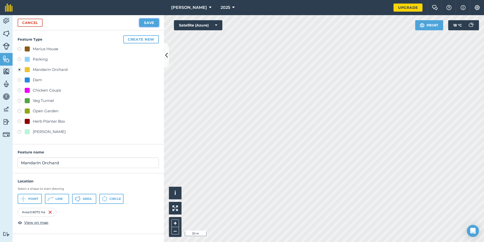
click at [148, 24] on button "Save" at bounding box center [148, 23] width 19 height 8
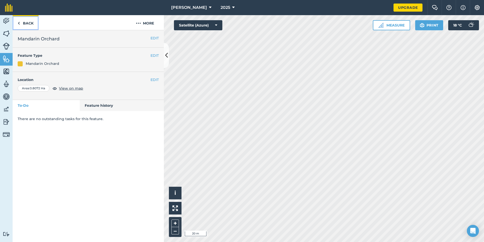
click at [21, 22] on link "Back" at bounding box center [26, 22] width 26 height 15
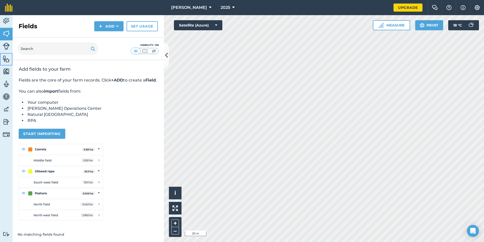
click at [6, 58] on img at bounding box center [6, 59] width 7 height 8
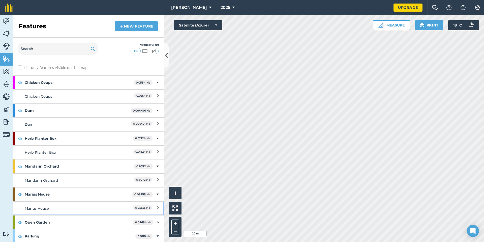
click at [157, 207] on icon at bounding box center [158, 208] width 2 height 6
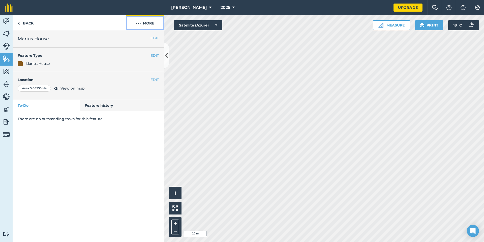
click at [140, 24] on img at bounding box center [138, 23] width 5 height 6
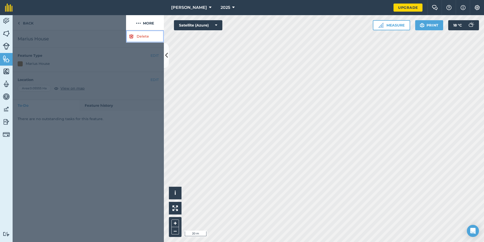
click at [142, 35] on link "Delete" at bounding box center [145, 36] width 38 height 12
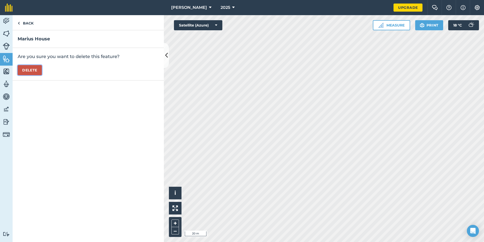
click at [28, 66] on button "Delete" at bounding box center [30, 70] width 24 height 10
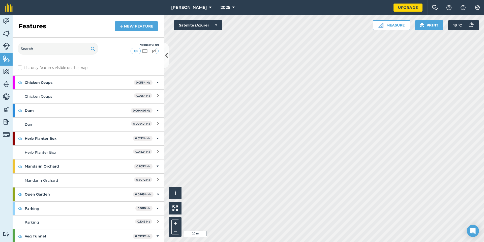
click at [20, 67] on label "List only features visible on the map" at bounding box center [53, 67] width 70 height 5
click at [20, 67] on input "List only features visible on the map" at bounding box center [19, 66] width 3 height 3
click at [19, 67] on label "List only features visible on the map" at bounding box center [53, 67] width 70 height 5
click at [19, 67] on input "List only features visible on the map" at bounding box center [19, 66] width 3 height 3
checkbox input "false"
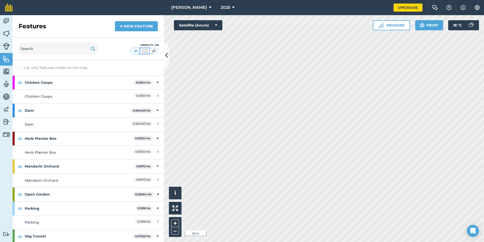
click at [146, 50] on img at bounding box center [145, 50] width 6 height 5
click at [148, 50] on button at bounding box center [144, 51] width 9 height 6
click at [136, 50] on img at bounding box center [136, 50] width 6 height 5
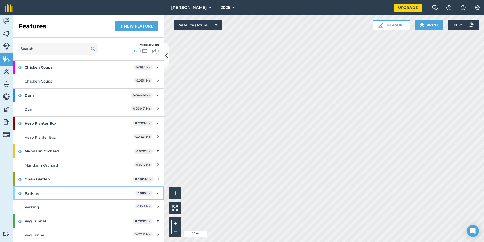
click at [157, 192] on icon at bounding box center [158, 193] width 2 height 6
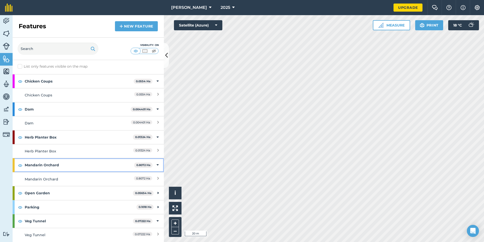
click at [157, 164] on icon at bounding box center [158, 165] width 2 height 6
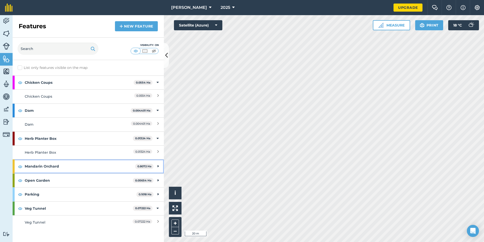
scroll to position [0, 0]
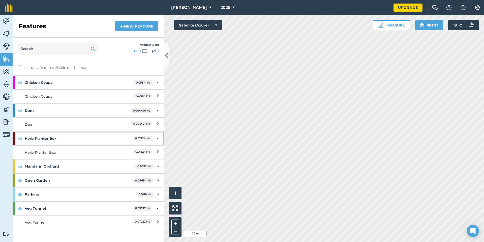
click at [157, 137] on icon at bounding box center [158, 139] width 2 height 6
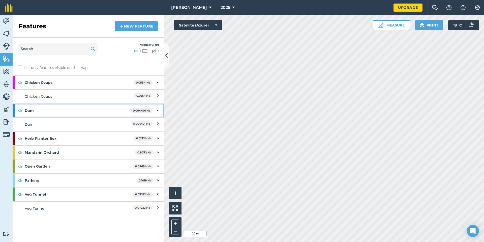
click at [158, 110] on icon at bounding box center [158, 111] width 2 height 6
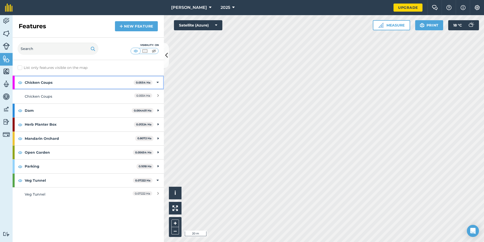
click at [157, 82] on icon at bounding box center [158, 83] width 2 height 6
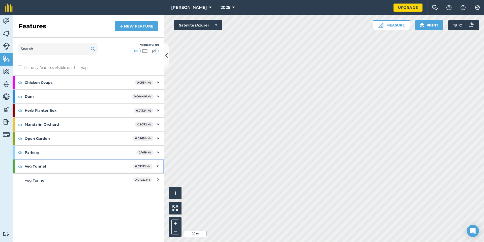
click at [158, 166] on icon at bounding box center [158, 166] width 2 height 6
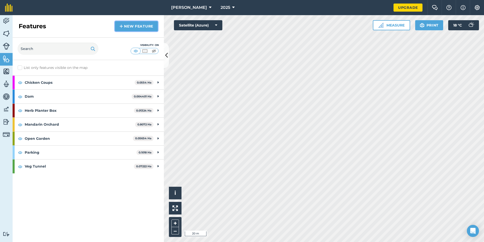
click at [141, 24] on link "New feature" at bounding box center [136, 26] width 43 height 10
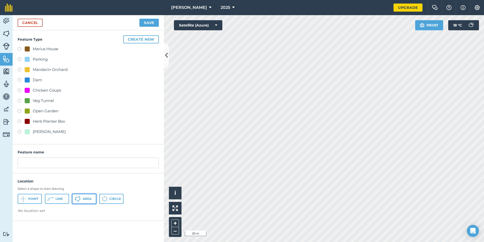
click at [85, 200] on span "Area" at bounding box center [87, 199] width 9 height 4
